Goal: Find specific page/section: Find specific page/section

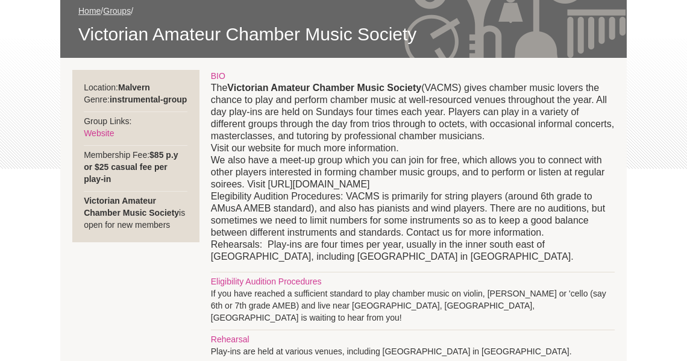
scroll to position [193, 0]
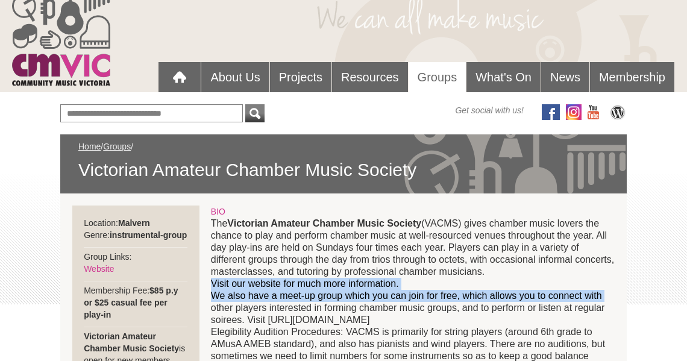
scroll to position [52, 0]
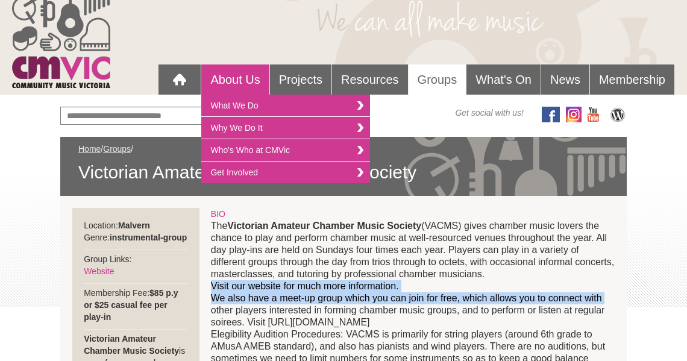
click at [237, 78] on link "About Us" at bounding box center [235, 79] width 68 height 30
